Goal: Information Seeking & Learning: Learn about a topic

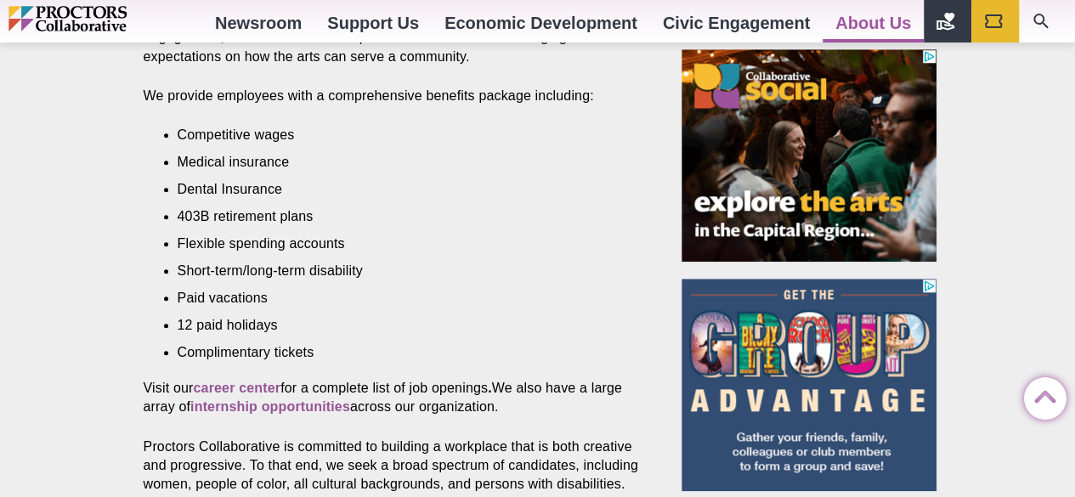
scroll to position [748, 0]
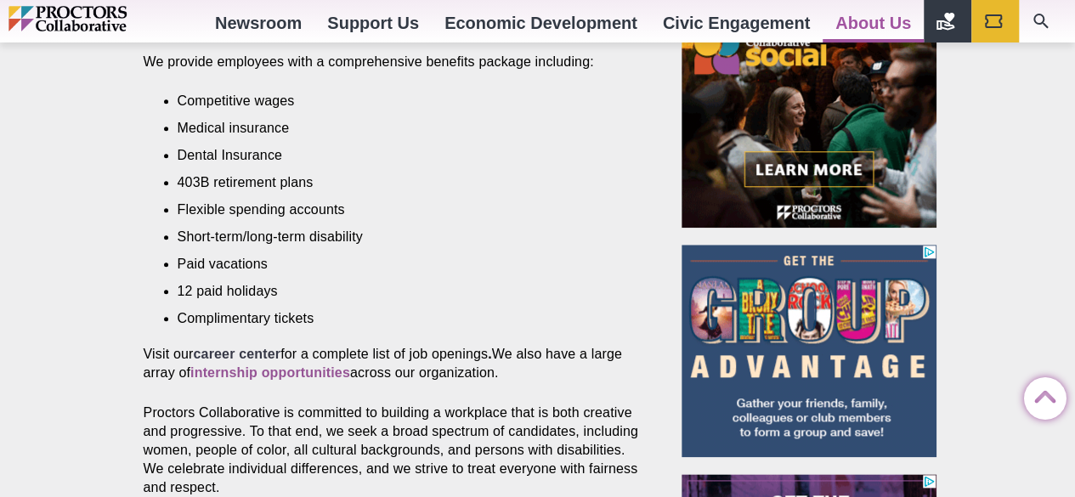
click at [250, 347] on strong "career center" at bounding box center [237, 354] width 88 height 14
click at [243, 365] on strong "internship opportunities" at bounding box center [270, 372] width 160 height 14
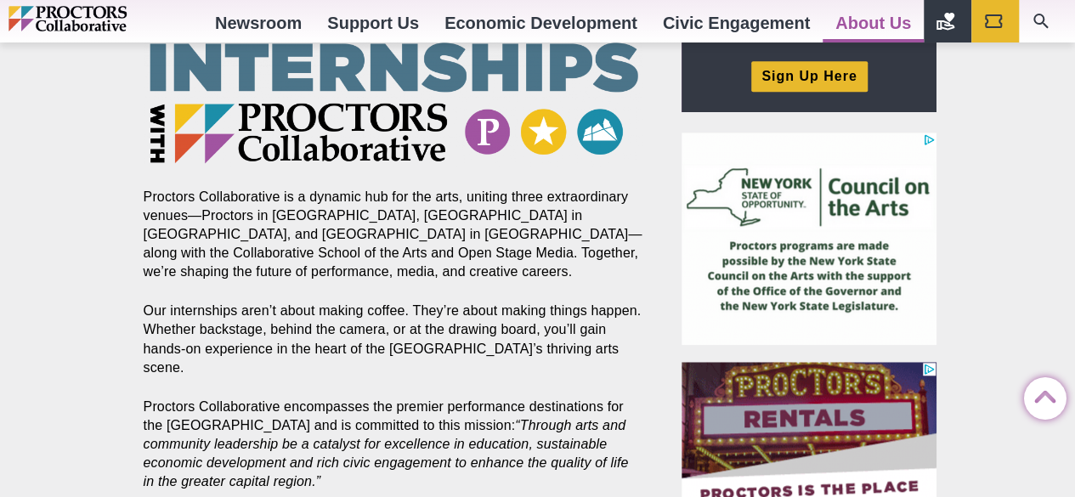
scroll to position [612, 0]
